Goal: Information Seeking & Learning: Learn about a topic

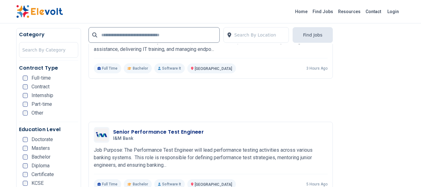
scroll to position [873, 0]
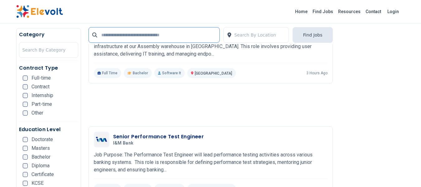
click at [117, 35] on input "text" at bounding box center [154, 35] width 131 height 16
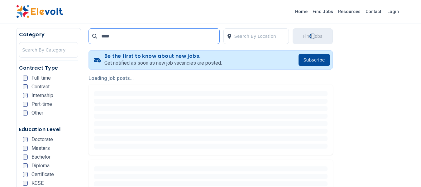
scroll to position [156, 0]
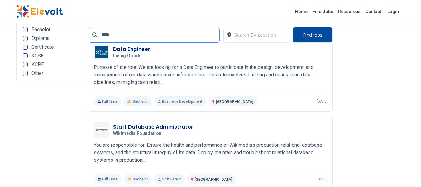
scroll to position [624, 0]
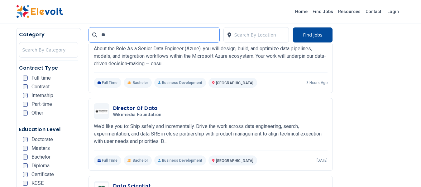
type input "*"
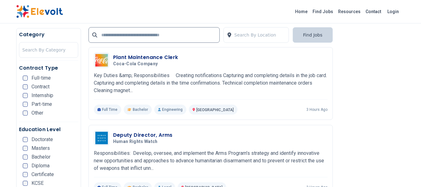
scroll to position [655, 0]
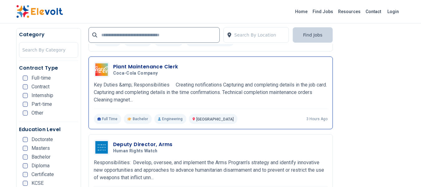
click at [133, 67] on h3 "Plant Maintenance Clerk" at bounding box center [145, 66] width 65 height 7
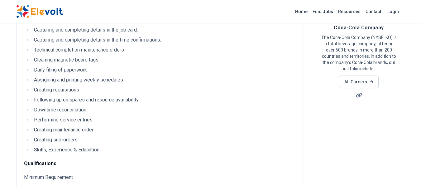
scroll to position [187, 0]
